Goal: Information Seeking & Learning: Check status

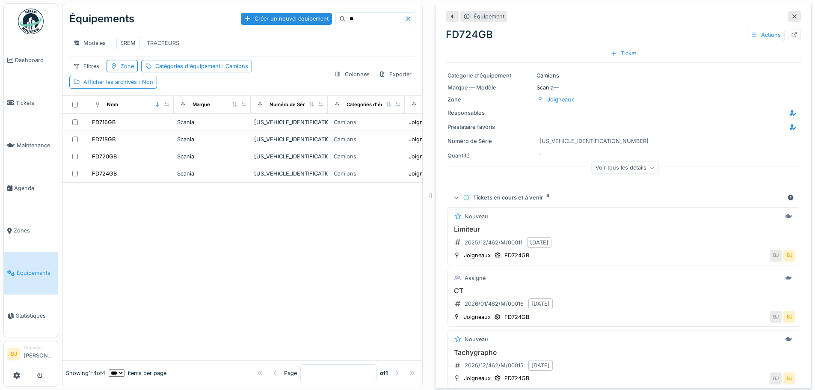
scroll to position [168, 0]
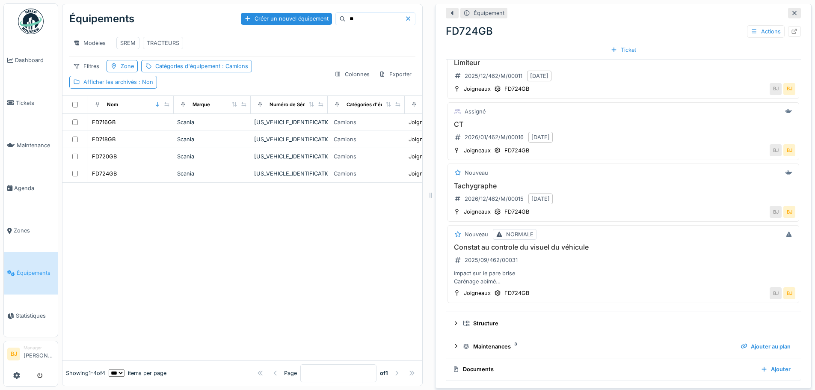
click at [349, 13] on input "**" at bounding box center [375, 19] width 59 height 12
click at [148, 142] on div "GZ732NE" at bounding box center [131, 139] width 79 height 9
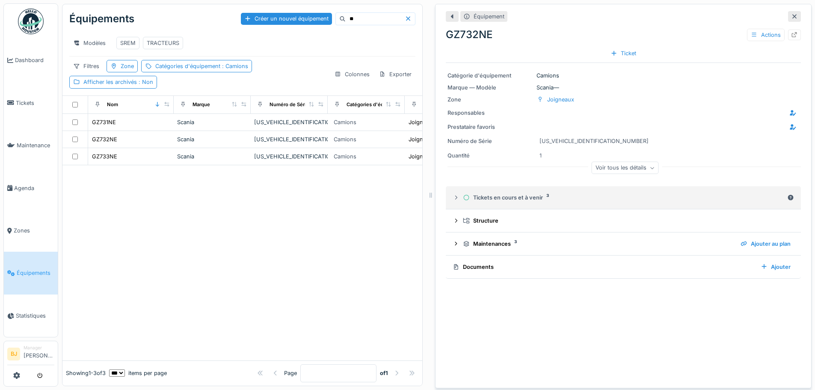
click at [538, 193] on div "Tickets en cours et à venir 3" at bounding box center [623, 197] width 321 height 8
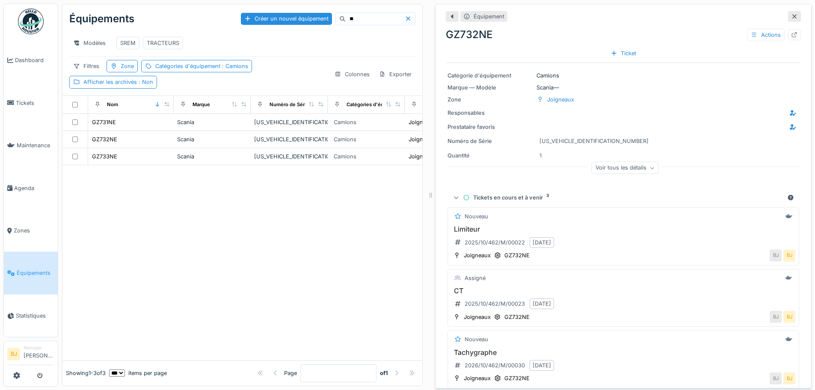
click at [522, 193] on div "Tickets en cours et à venir 3" at bounding box center [623, 197] width 321 height 8
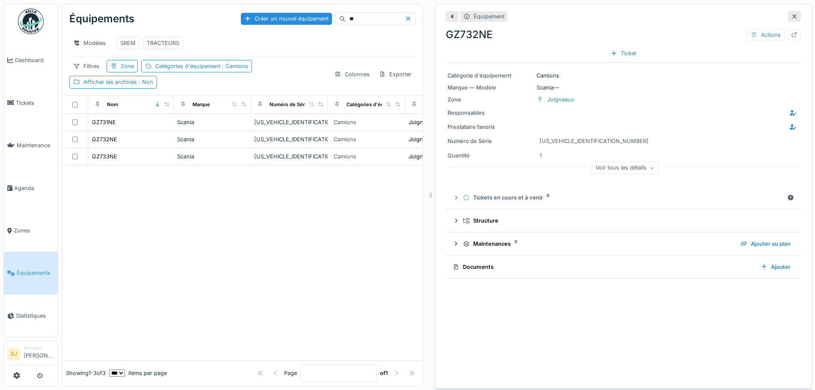
click at [620, 163] on div "Voir tous les détails" at bounding box center [624, 168] width 67 height 12
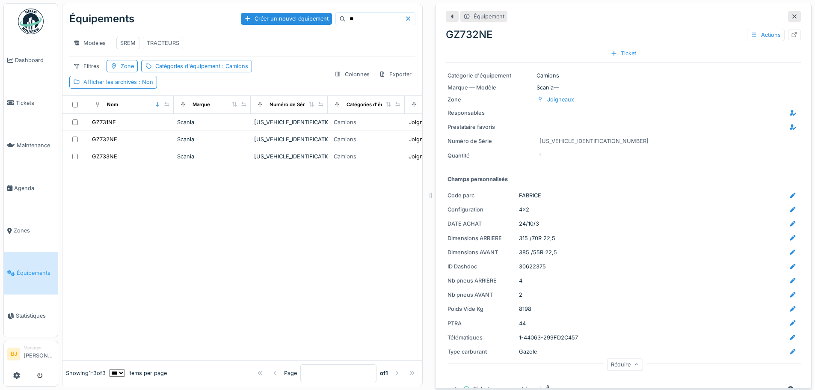
click at [610, 358] on div "Réduire" at bounding box center [625, 364] width 36 height 12
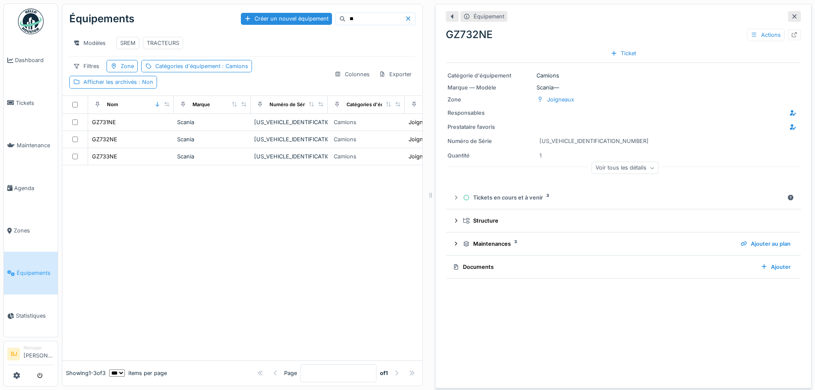
click at [313, 257] on div at bounding box center [242, 262] width 360 height 195
click at [360, 13] on input "**" at bounding box center [375, 19] width 59 height 12
type input "**"
drag, startPoint x: 148, startPoint y: 171, endPoint x: 174, endPoint y: 226, distance: 60.7
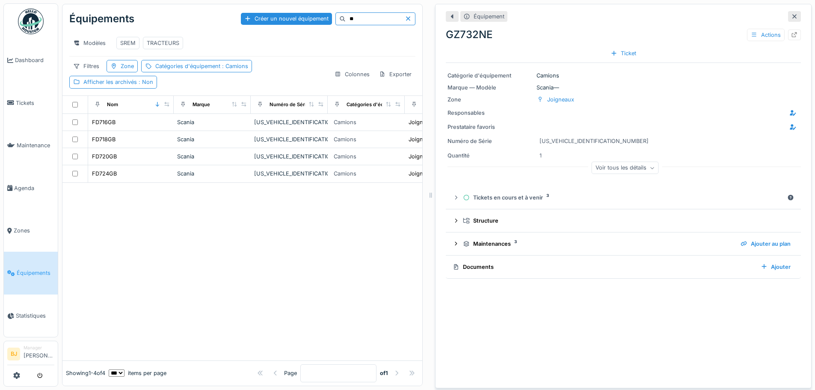
click at [148, 171] on div "FD724GB" at bounding box center [131, 173] width 79 height 9
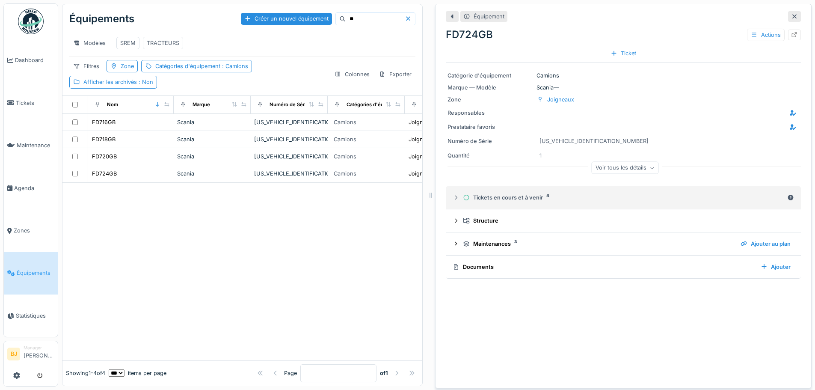
click at [504, 195] on div "Tickets en cours et à venir 4" at bounding box center [623, 197] width 321 height 8
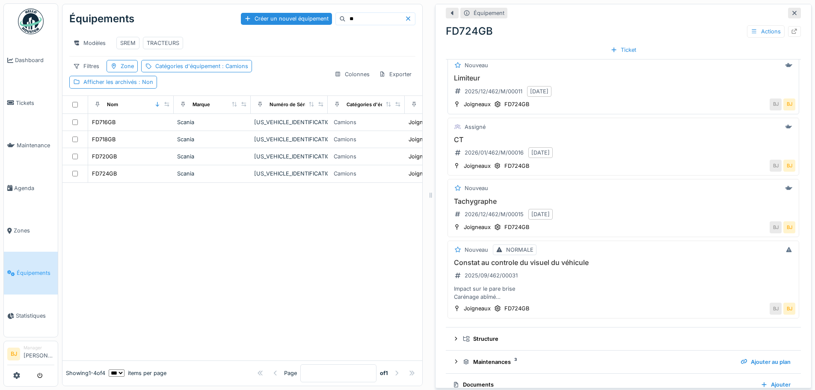
scroll to position [168, 0]
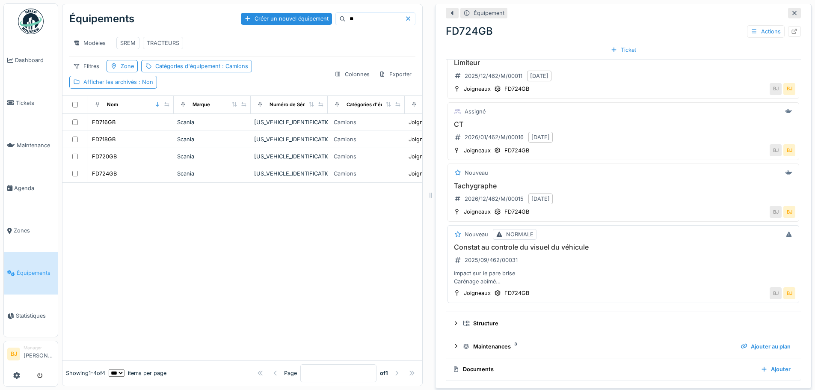
click at [531, 269] on div "Impact sur le pare brise Carénage abîmé Présence de corrosion" at bounding box center [623, 277] width 344 height 16
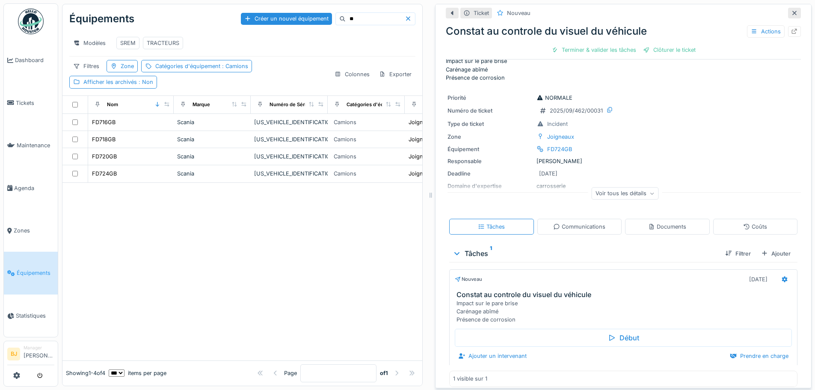
scroll to position [20, 0]
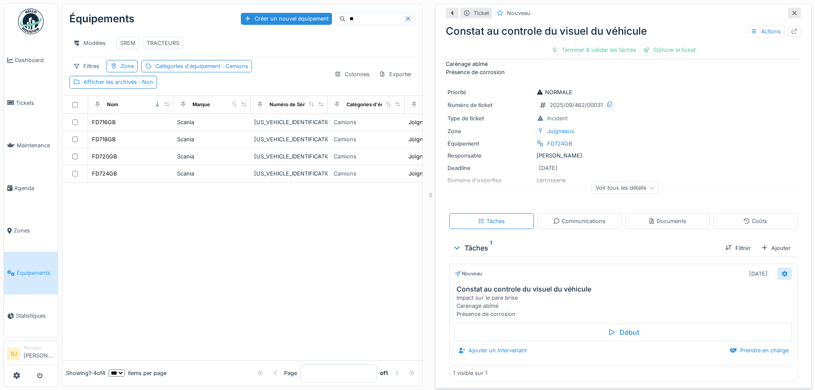
click at [777, 267] on div at bounding box center [784, 273] width 15 height 12
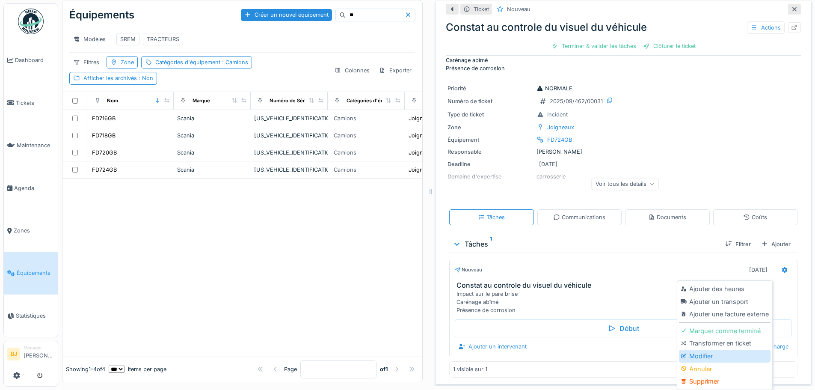
click at [721, 354] on div "Modifier" at bounding box center [724, 355] width 91 height 13
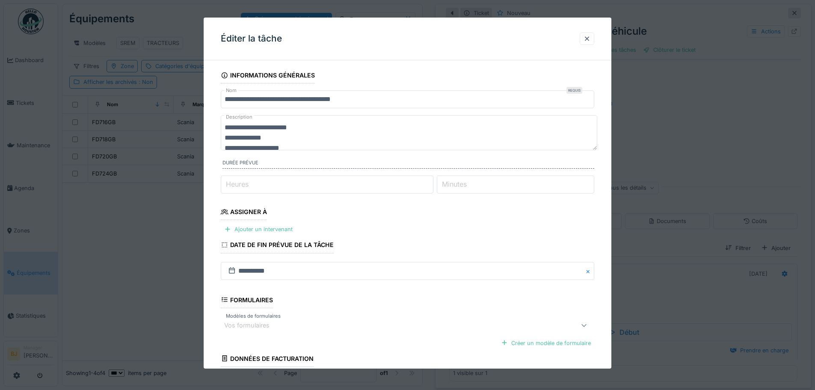
click at [321, 128] on textarea "**********" at bounding box center [409, 132] width 376 height 35
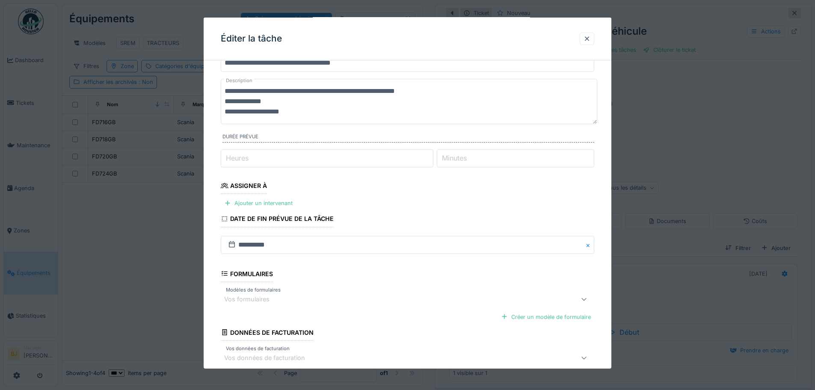
scroll to position [83, 0]
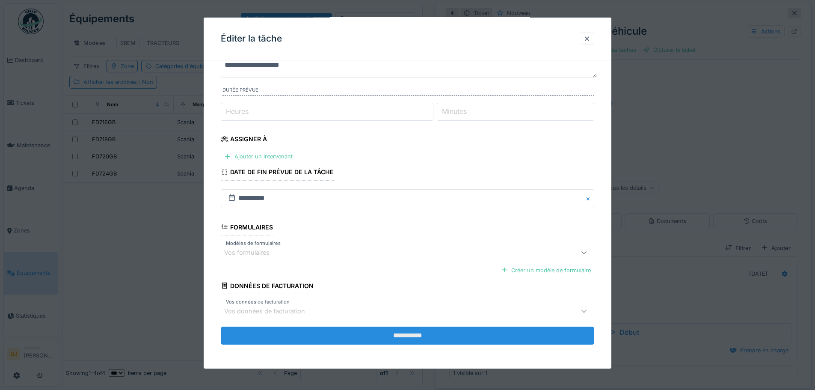
type textarea "**********"
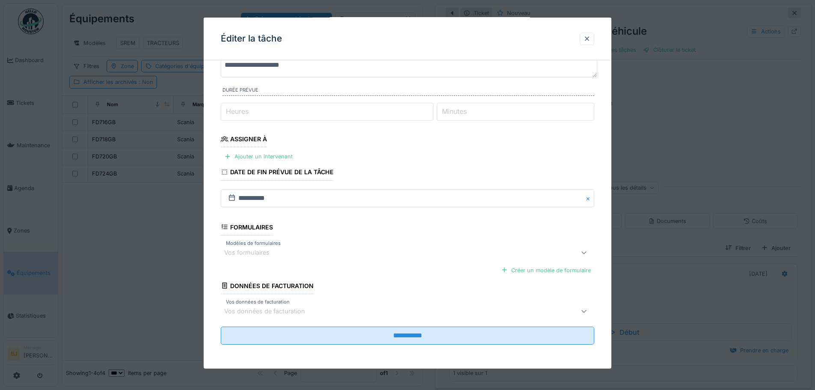
drag, startPoint x: 351, startPoint y: 333, endPoint x: 531, endPoint y: 217, distance: 213.9
click at [351, 333] on input "**********" at bounding box center [407, 335] width 373 height 18
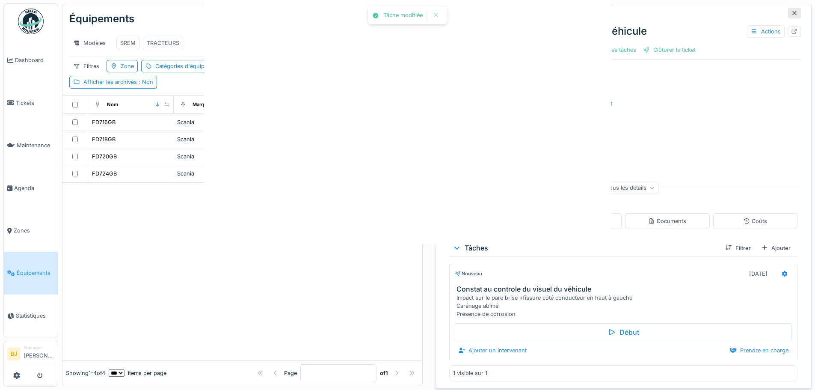
scroll to position [0, 0]
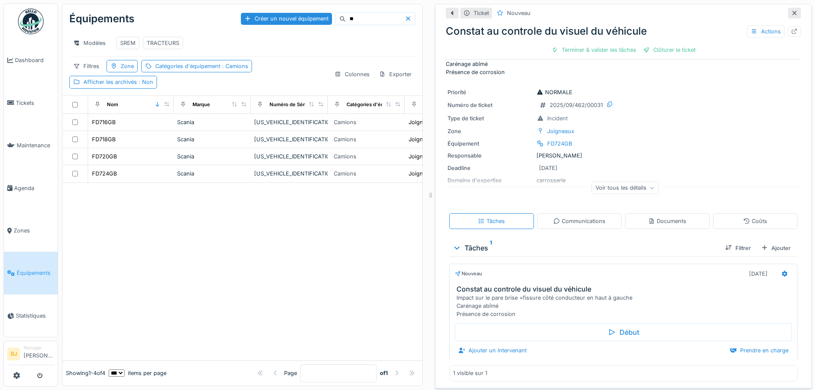
click at [333, 246] on div at bounding box center [242, 271] width 360 height 177
click at [349, 41] on div "Modèles SREM TRACTEURS" at bounding box center [242, 42] width 346 height 19
click at [346, 17] on input "**" at bounding box center [375, 19] width 59 height 12
click at [142, 143] on div "GZ732NE" at bounding box center [131, 139] width 79 height 9
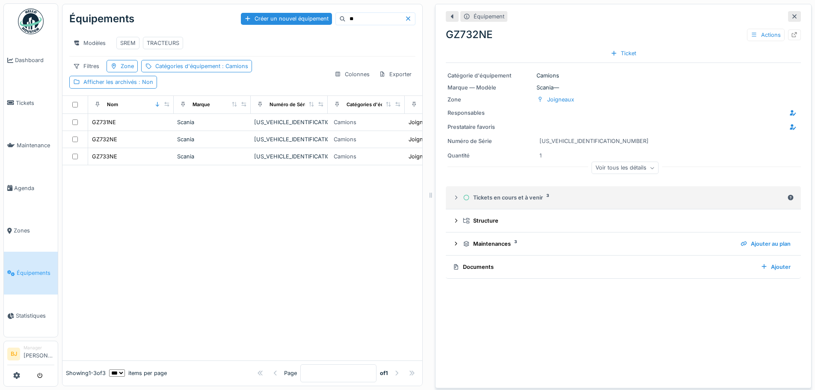
click at [501, 201] on details "Tickets en cours et à venir 3" at bounding box center [623, 197] width 355 height 23
drag, startPoint x: 503, startPoint y: 195, endPoint x: 502, endPoint y: 202, distance: 6.9
click at [502, 202] on details "Tickets en cours et à venir 3" at bounding box center [623, 197] width 355 height 23
click at [497, 193] on div "Tickets en cours et à venir 3" at bounding box center [623, 197] width 321 height 8
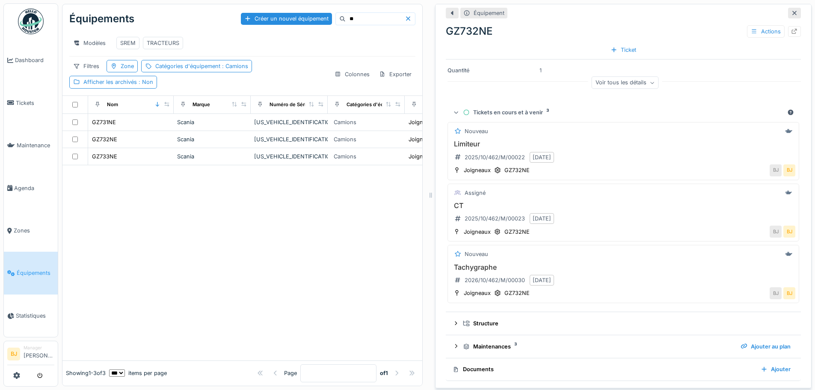
scroll to position [86, 0]
click at [220, 236] on div at bounding box center [242, 262] width 360 height 195
click at [142, 144] on div "GZ732NE" at bounding box center [131, 139] width 79 height 9
click at [346, 15] on input "**" at bounding box center [375, 19] width 59 height 12
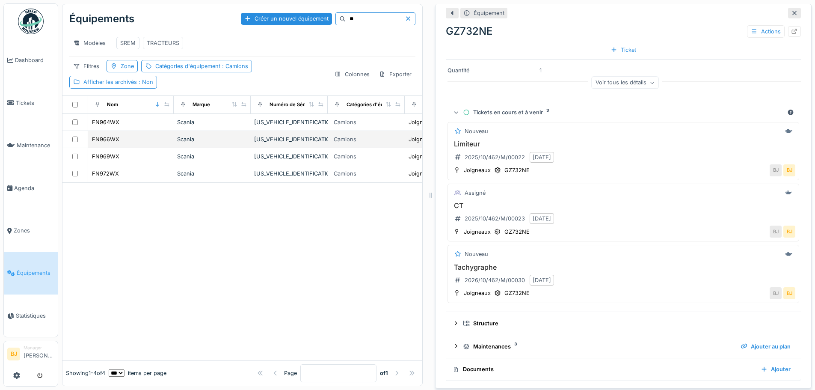
click at [148, 145] on td "FN966WX" at bounding box center [131, 139] width 86 height 17
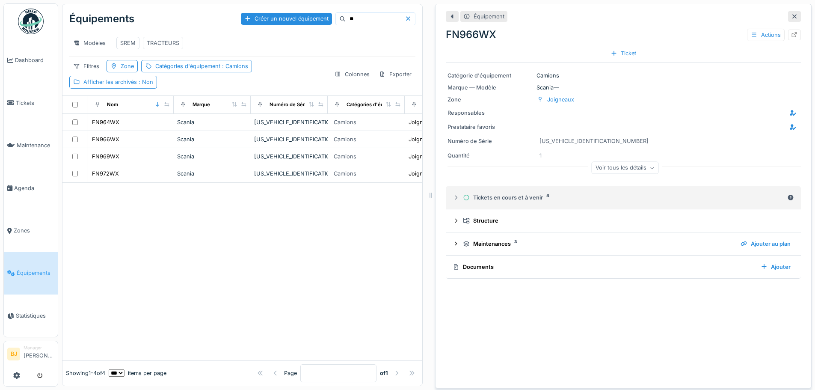
click at [571, 194] on div "Tickets en cours et à venir 4" at bounding box center [623, 197] width 321 height 8
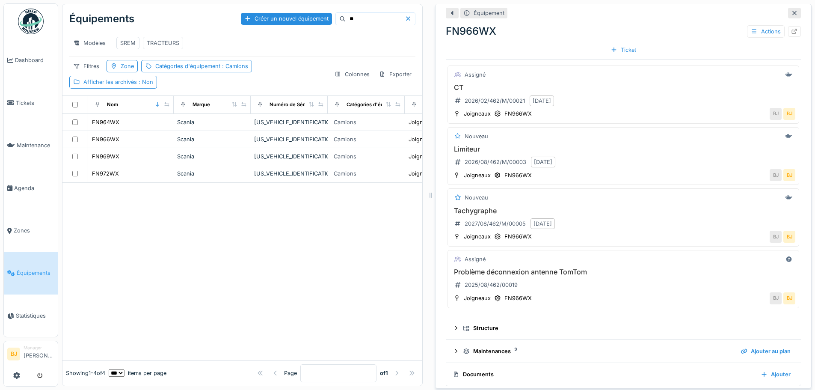
scroll to position [148, 0]
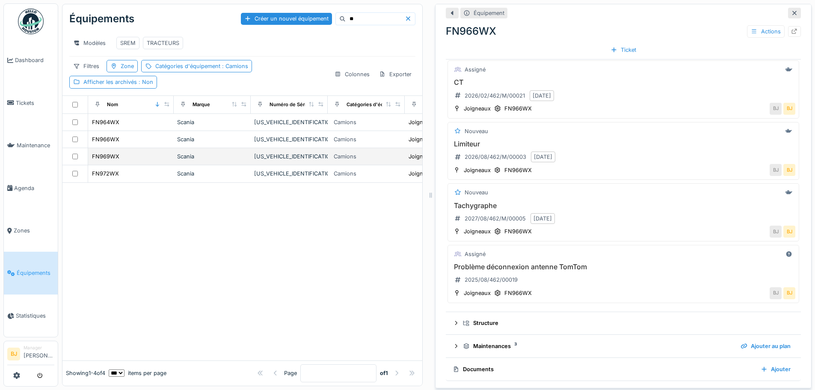
click at [130, 162] on td "FN969WX" at bounding box center [131, 156] width 86 height 17
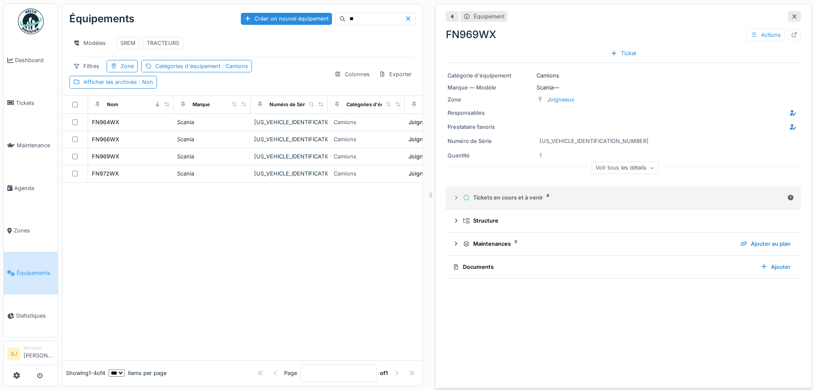
click at [606, 201] on details "Tickets en cours et à venir 4" at bounding box center [623, 197] width 355 height 23
click at [523, 195] on div "Tickets en cours et à venir 4" at bounding box center [623, 197] width 321 height 8
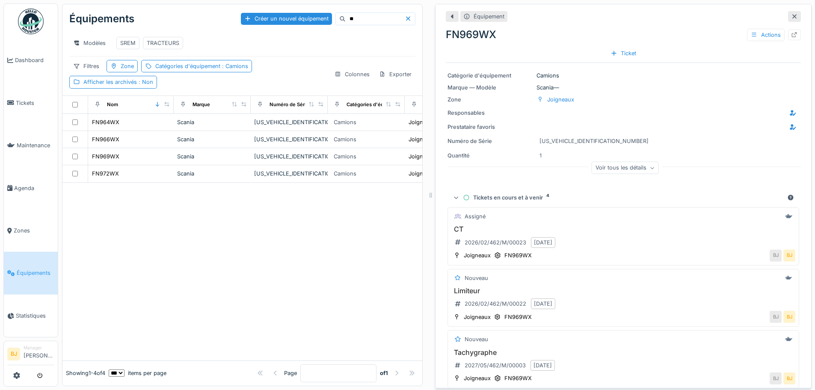
scroll to position [160, 0]
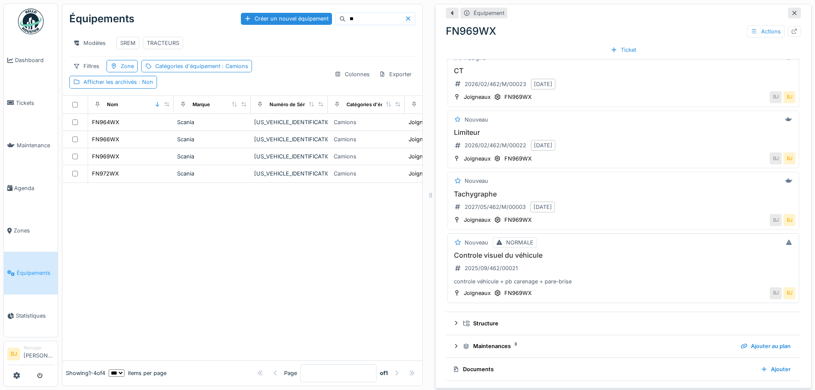
click at [600, 257] on div "Controle visuel du véhicule 2025/09/462/00021 controle véhicule + pb carenage +…" at bounding box center [623, 268] width 344 height 34
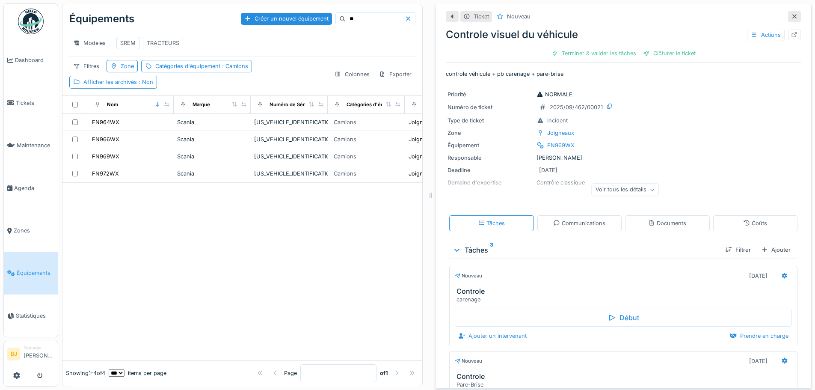
click at [609, 183] on div "Voir tous les détails" at bounding box center [624, 189] width 67 height 12
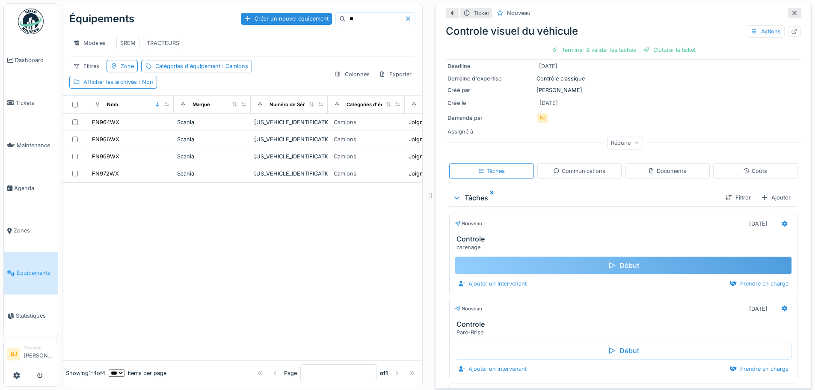
scroll to position [133, 0]
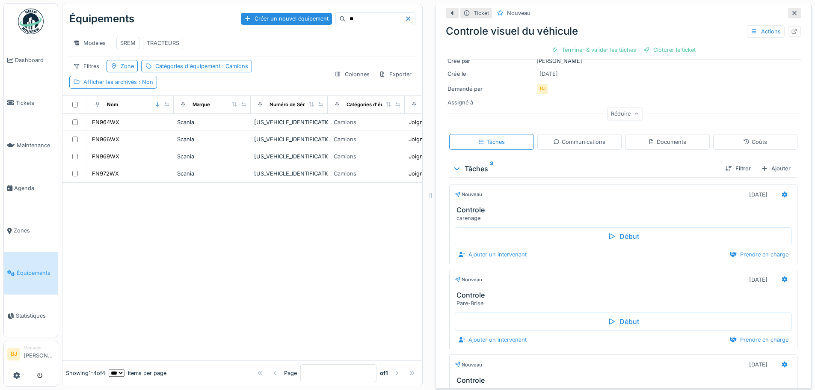
click at [353, 13] on input "**" at bounding box center [375, 19] width 59 height 12
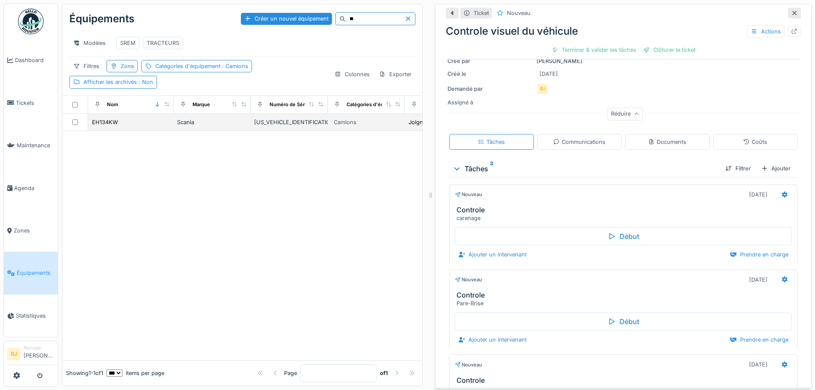
click at [139, 126] on div "EH134KW" at bounding box center [131, 122] width 79 height 9
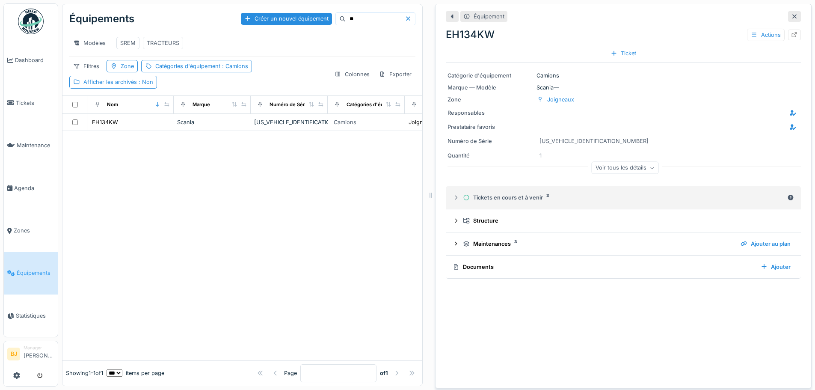
click at [573, 193] on div "Tickets en cours et à venir 3" at bounding box center [623, 197] width 321 height 8
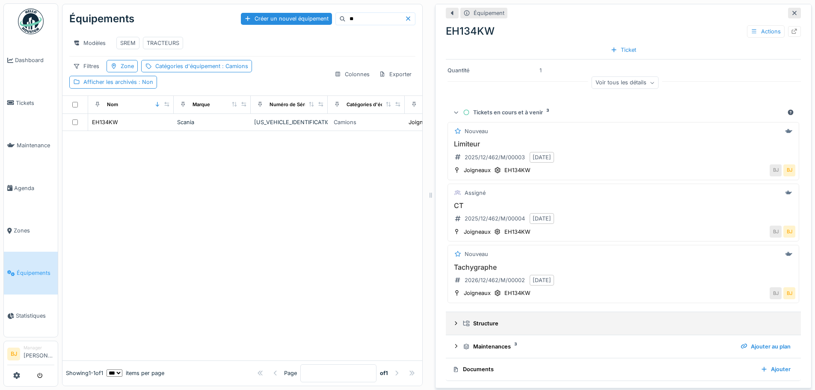
scroll to position [87, 0]
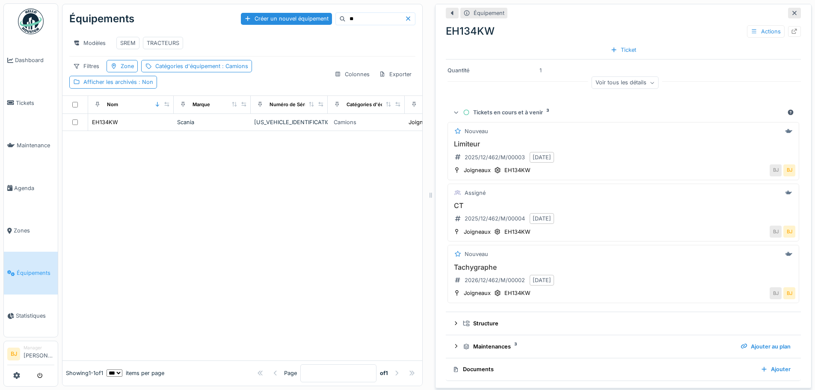
click at [346, 13] on input "**" at bounding box center [375, 19] width 59 height 12
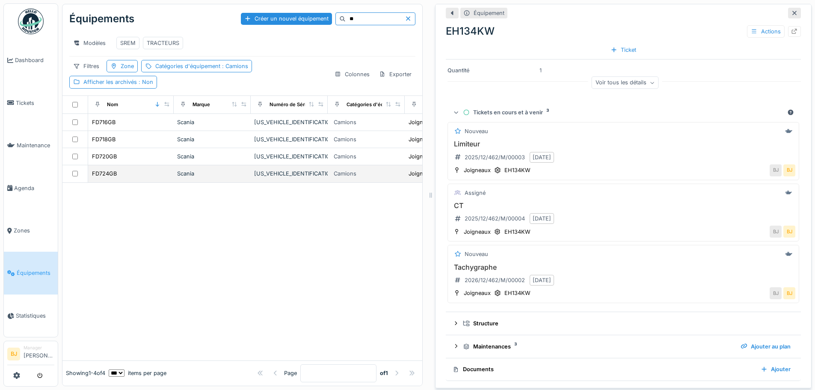
drag, startPoint x: 136, startPoint y: 174, endPoint x: 144, endPoint y: 173, distance: 7.4
click at [136, 174] on div "FD724GB" at bounding box center [131, 173] width 79 height 9
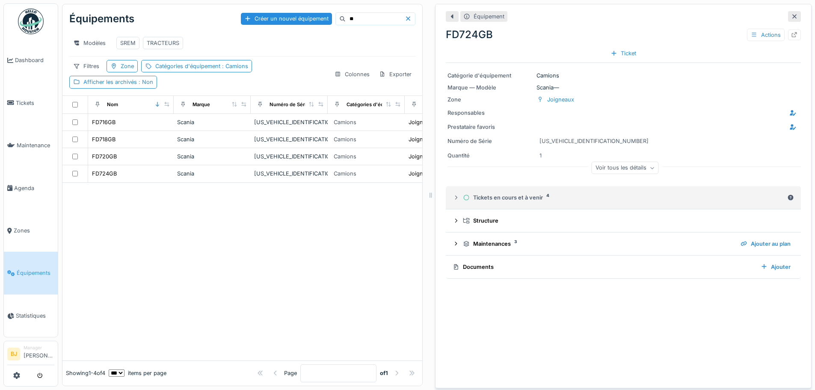
click at [529, 197] on div "Tickets en cours et à venir 4" at bounding box center [623, 197] width 321 height 8
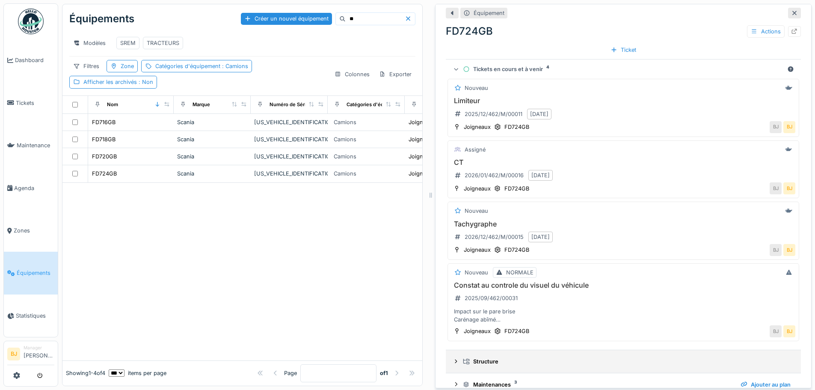
scroll to position [168, 0]
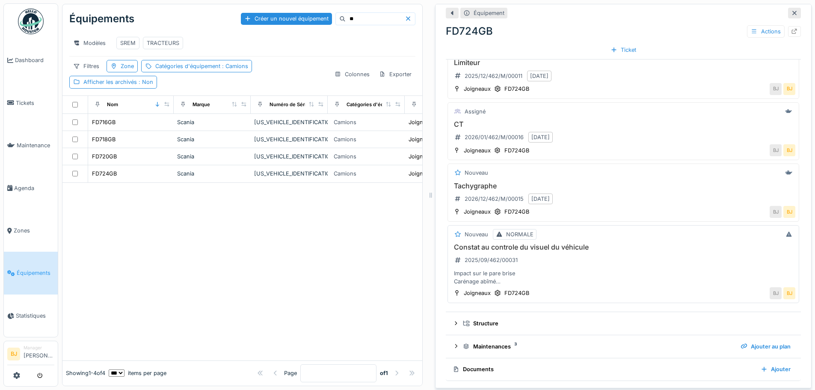
click at [637, 247] on div "Constat au controle du visuel du véhicule 2025/09/462/00031 Impact sur le pare …" at bounding box center [623, 264] width 344 height 42
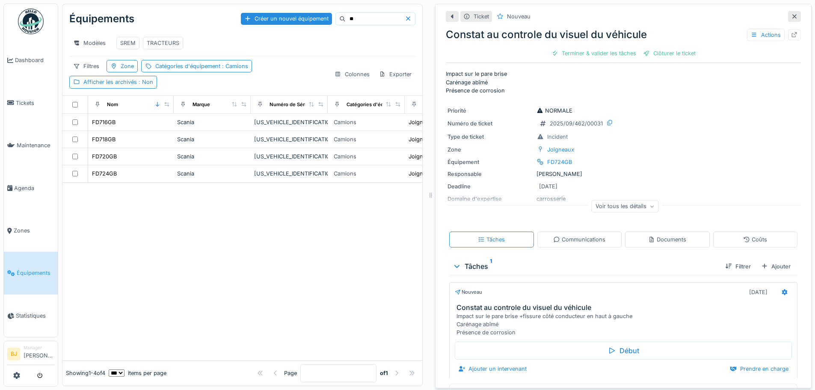
scroll to position [20, 0]
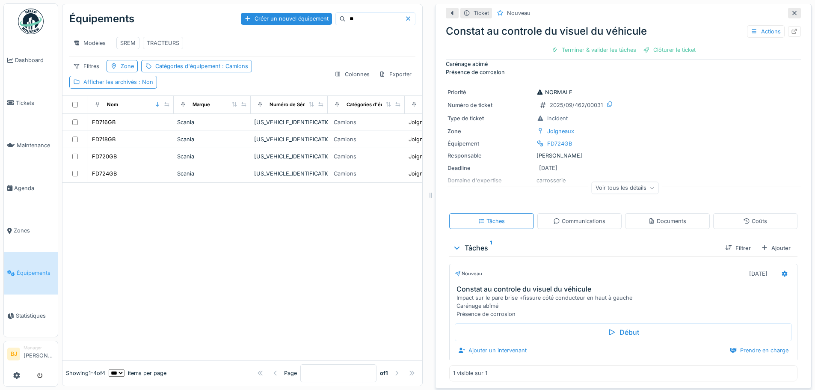
click at [610, 187] on div "Voir tous les détails" at bounding box center [624, 188] width 355 height 27
click at [607, 183] on div "Voir tous les détails" at bounding box center [624, 187] width 67 height 12
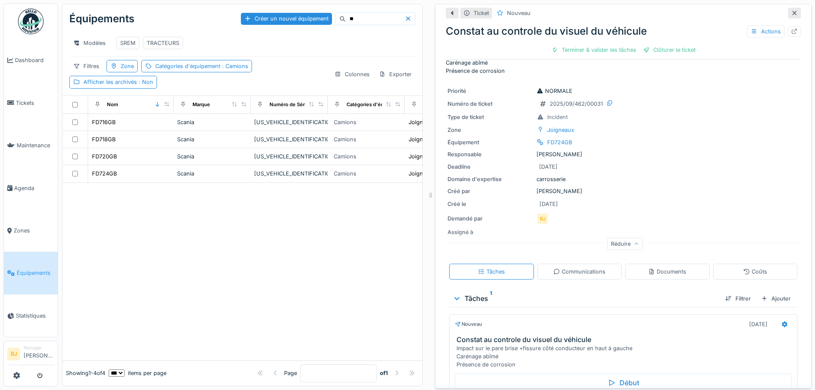
click at [634, 242] on icon at bounding box center [636, 244] width 5 height 4
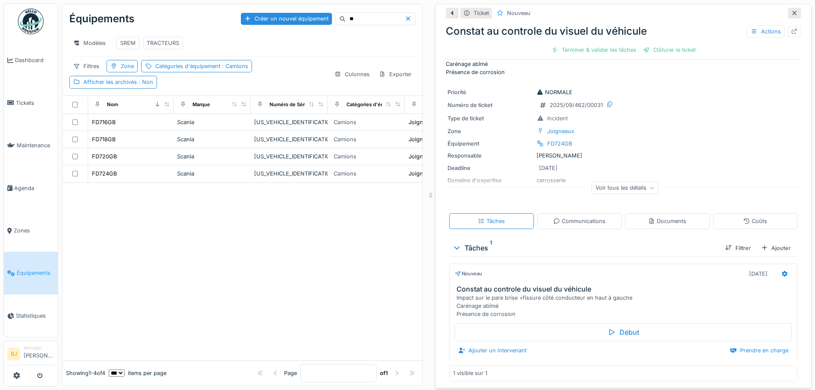
click at [346, 13] on input "**" at bounding box center [375, 19] width 59 height 12
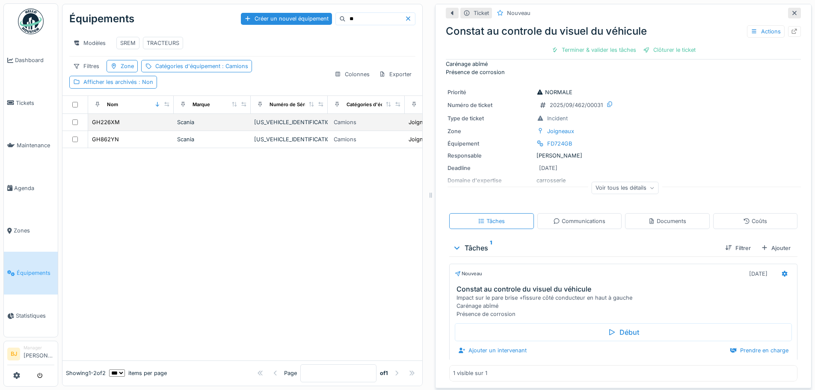
click at [153, 126] on div "GH226XM" at bounding box center [131, 122] width 79 height 9
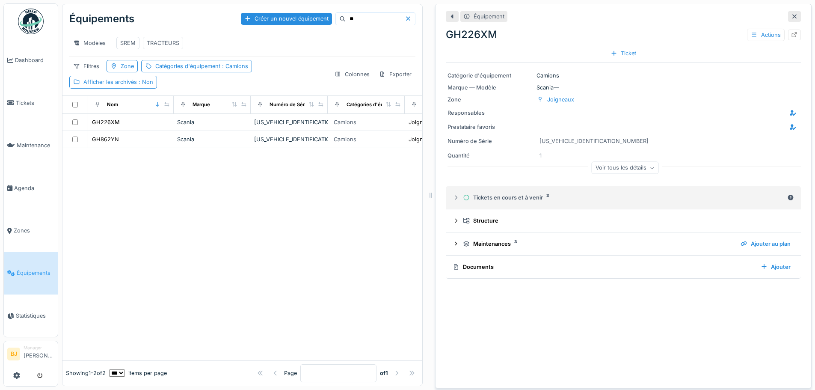
click at [585, 196] on div "Tickets en cours et à venir 3" at bounding box center [623, 197] width 321 height 8
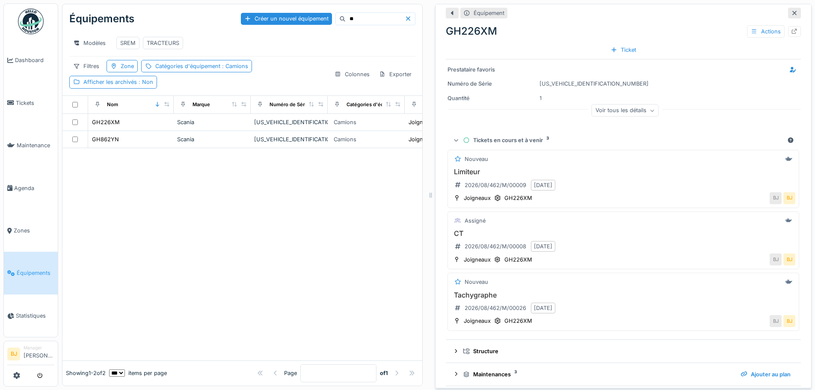
scroll to position [43, 0]
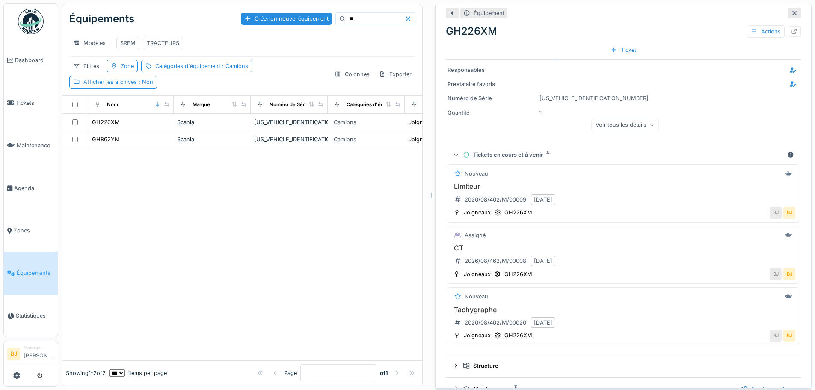
click at [329, 269] on div at bounding box center [242, 254] width 360 height 212
click at [346, 13] on input "**" at bounding box center [375, 19] width 59 height 12
type input "**"
click at [156, 159] on div "GZ733NE" at bounding box center [131, 156] width 79 height 9
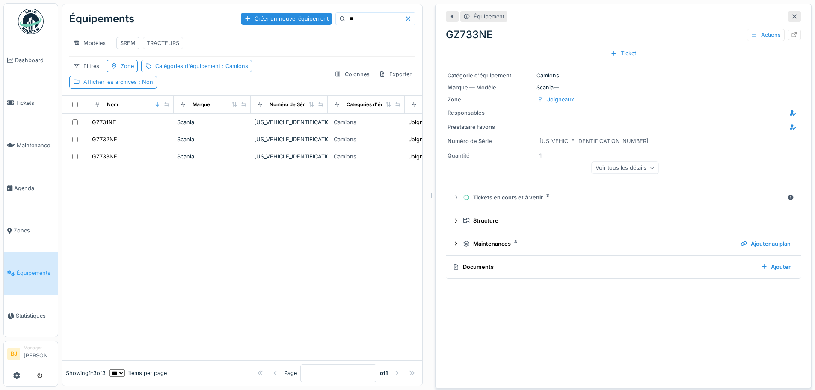
click at [589, 213] on summary "Structure" at bounding box center [623, 221] width 348 height 16
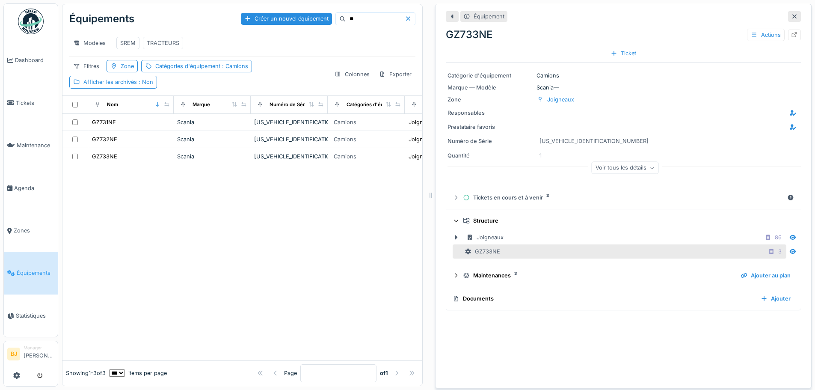
click at [589, 213] on summary "Structure" at bounding box center [623, 221] width 348 height 16
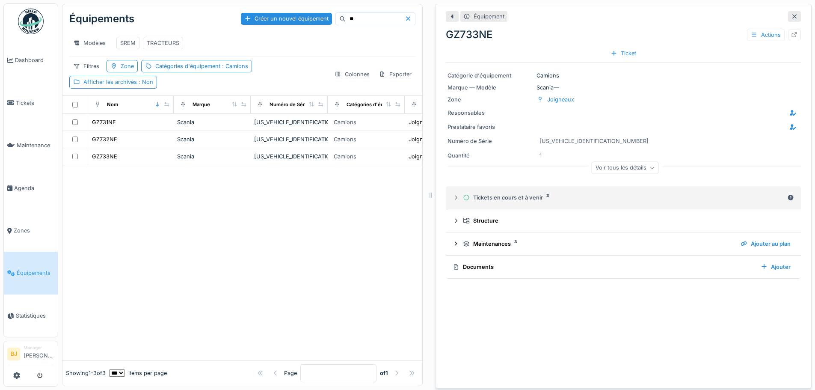
click at [587, 195] on div "Tickets en cours et à venir 3" at bounding box center [623, 197] width 321 height 8
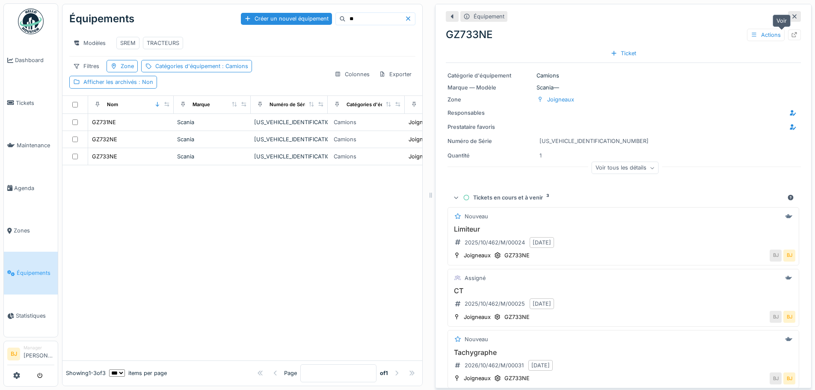
click at [791, 32] on icon at bounding box center [794, 35] width 7 height 6
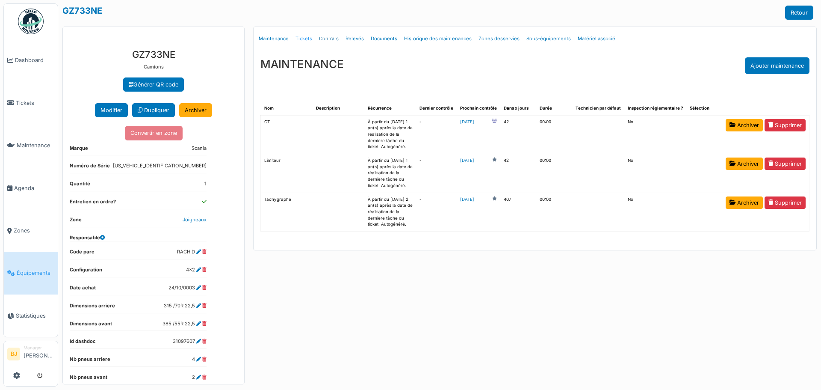
click at [316, 35] on link "Contrats" at bounding box center [329, 39] width 27 height 20
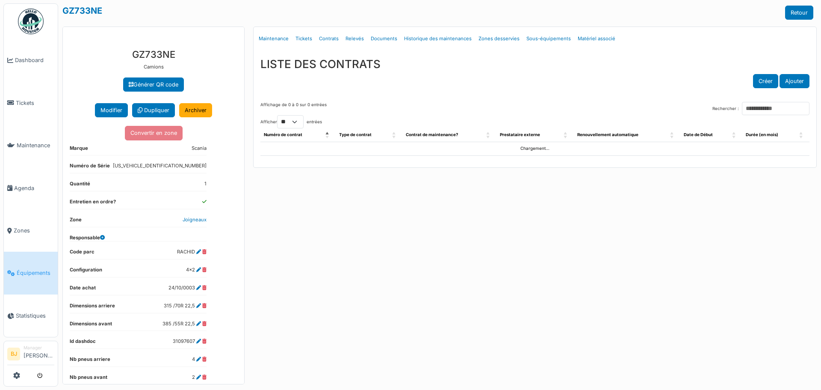
click at [307, 33] on link "Tickets" at bounding box center [304, 39] width 24 height 20
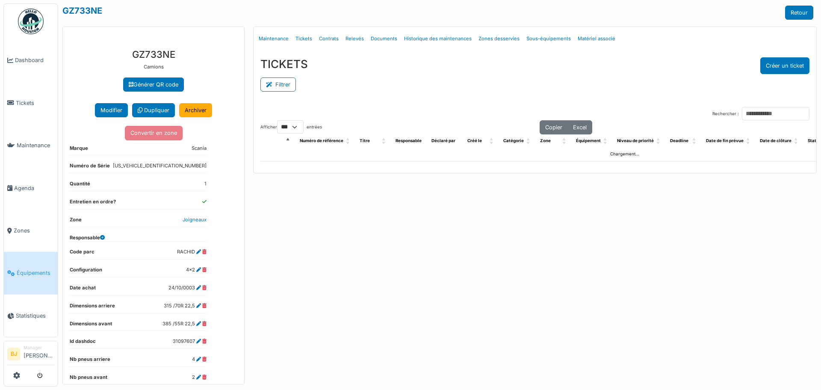
select select "***"
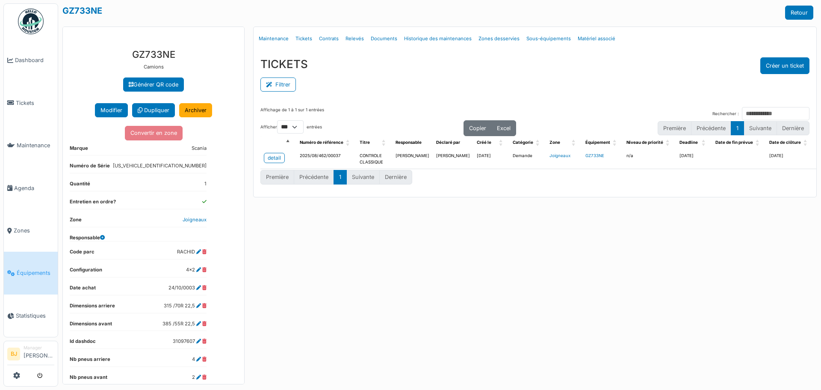
click at [433, 161] on td "[PERSON_NAME]" at bounding box center [453, 159] width 41 height 20
click at [276, 160] on div "detail" at bounding box center [274, 158] width 13 height 8
click at [428, 276] on div "Menu Détails Maintenance Tickets Contrats Relevés Documents Historique des main…" at bounding box center [535, 206] width 572 height 358
